Goal: Task Accomplishment & Management: Use online tool/utility

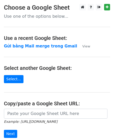
scroll to position [66, 0]
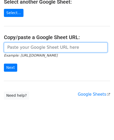
click at [34, 49] on input "url" at bounding box center [56, 48] width 104 height 10
paste input "[URL][DOMAIN_NAME]"
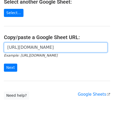
scroll to position [0, 153]
type input "https://docs.google.com/spreadsheets/d/1cjVd6gRPH9KNXuA38ONzmLVpR97er3TsyXYcOIG…"
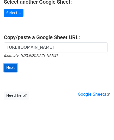
click at [11, 65] on input "Next" at bounding box center [10, 68] width 13 height 8
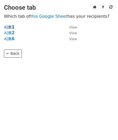
click at [10, 26] on strong "시트1" at bounding box center [9, 27] width 10 height 5
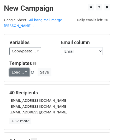
click at [26, 68] on link "Load..." at bounding box center [19, 72] width 20 height 8
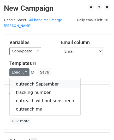
click at [27, 80] on link "outreach September" at bounding box center [45, 84] width 71 height 8
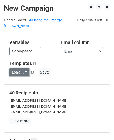
click at [25, 68] on link "Load..." at bounding box center [19, 72] width 20 height 8
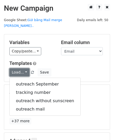
click at [25, 68] on link "Load..." at bounding box center [19, 72] width 20 height 8
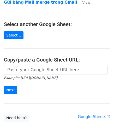
scroll to position [66, 0]
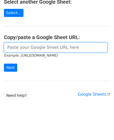
click at [36, 47] on input "url" at bounding box center [56, 48] width 104 height 10
paste input "https://docs.google.com/spreadsheets/d/1cjVd6gRPH9KNXuA38ONzmLVpR97er3TsyXYcOIG…"
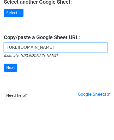
scroll to position [0, 153]
type input "https://docs.google.com/spreadsheets/d/1cjVd6gRPH9KNXuA38ONzmLVpR97er3TsyXYcOIG…"
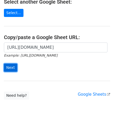
click at [10, 66] on input "Next" at bounding box center [10, 68] width 13 height 8
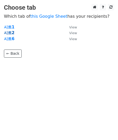
click at [8, 32] on strong "시트2" at bounding box center [9, 33] width 10 height 5
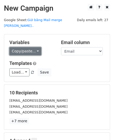
click at [30, 47] on link "Copy/paste..." at bounding box center [25, 51] width 32 height 8
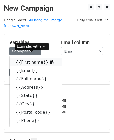
click at [32, 58] on link "{{First name}}" at bounding box center [36, 62] width 53 height 8
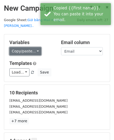
click at [27, 47] on link "Copy/paste..." at bounding box center [25, 51] width 32 height 8
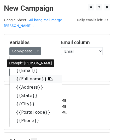
click at [31, 75] on link "{{Full name}}" at bounding box center [36, 79] width 53 height 8
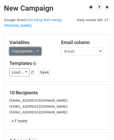
click at [23, 47] on link "Copy/paste..." at bounding box center [25, 51] width 32 height 8
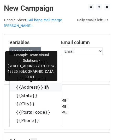
click at [34, 83] on link "{{Address}}" at bounding box center [36, 87] width 53 height 8
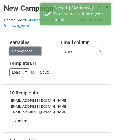
click at [31, 47] on link "Copy/paste..." at bounding box center [25, 51] width 32 height 8
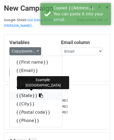
click at [24, 92] on link "{{State}}" at bounding box center [36, 96] width 53 height 8
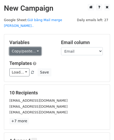
click at [17, 47] on link "Copy/paste..." at bounding box center [25, 51] width 32 height 8
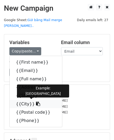
click at [24, 100] on link "{{City}}" at bounding box center [36, 104] width 53 height 8
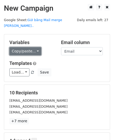
click at [25, 47] on link "Copy/paste..." at bounding box center [25, 51] width 32 height 8
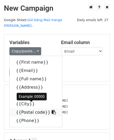
click at [36, 108] on link "{{Postal code}}" at bounding box center [36, 112] width 53 height 8
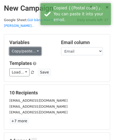
click at [27, 47] on link "Copy/paste..." at bounding box center [25, 51] width 32 height 8
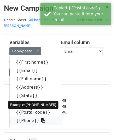
click at [25, 117] on link "{{Phone}}" at bounding box center [36, 121] width 53 height 8
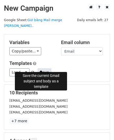
click at [43, 68] on button "Save" at bounding box center [45, 72] width 14 height 8
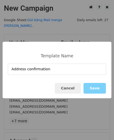
click at [35, 70] on input "Address confirmation" at bounding box center [57, 69] width 99 height 11
type input "Reconfirm the Address"
click at [93, 88] on button "Save" at bounding box center [95, 88] width 22 height 11
